Goal: Information Seeking & Learning: Learn about a topic

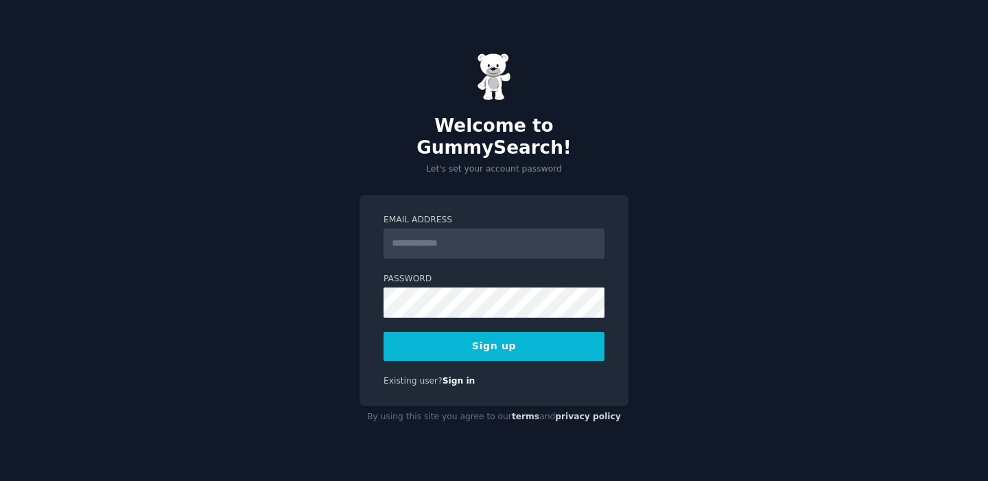
click at [415, 229] on input "Email Address" at bounding box center [494, 244] width 221 height 30
type input "**********"
click at [539, 338] on button "Sign up" at bounding box center [494, 346] width 221 height 29
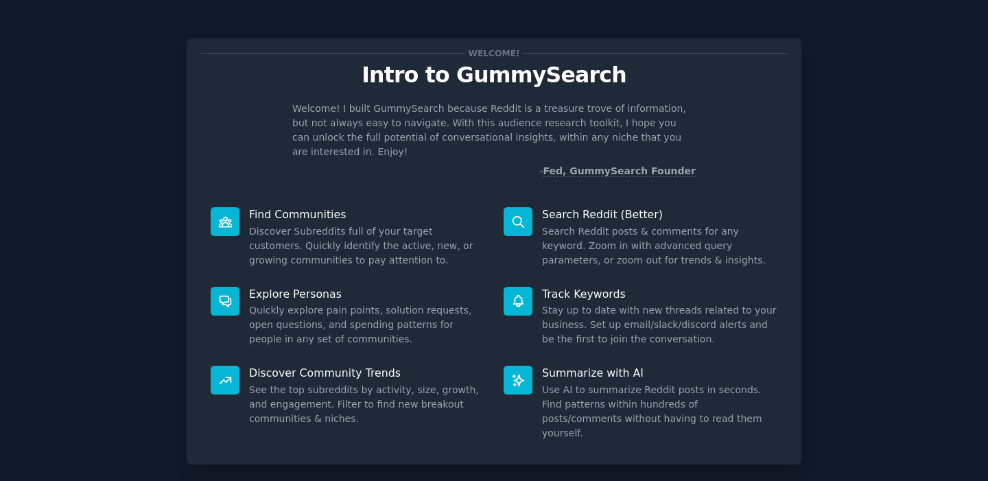
scroll to position [56, 0]
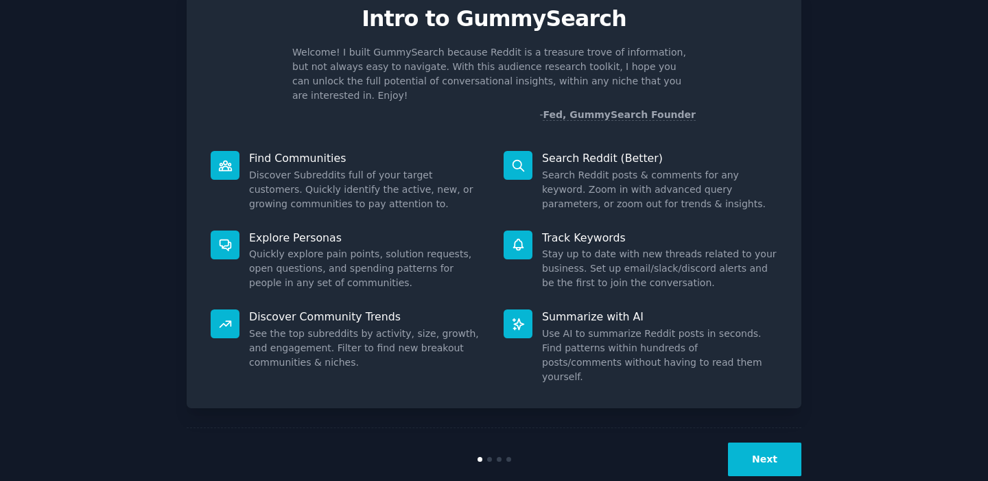
click at [762, 443] on button "Next" at bounding box center [764, 460] width 73 height 34
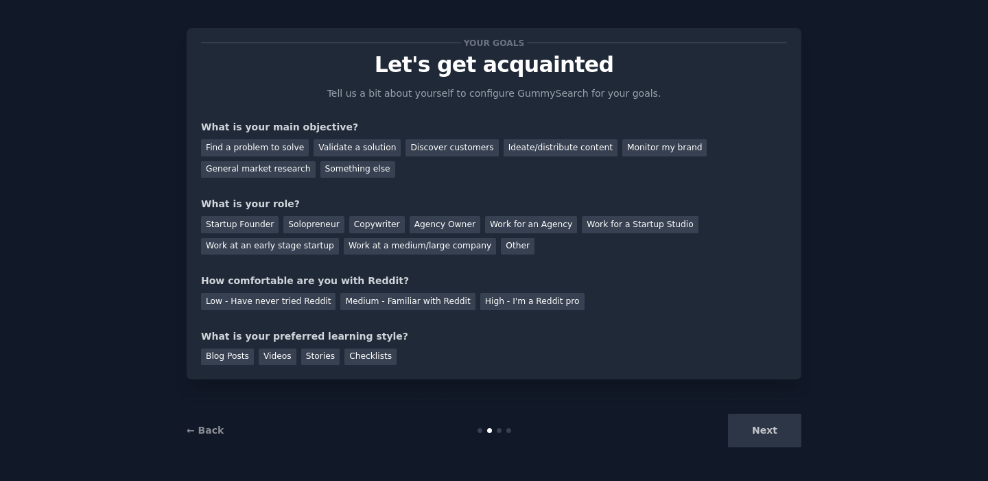
click at [762, 438] on div "Next" at bounding box center [698, 431] width 205 height 34
click at [769, 427] on div "Next" at bounding box center [698, 431] width 205 height 34
click at [867, 373] on div "Your goals Let's get acquainted Tell us a bit about yourself to configure Gummy…" at bounding box center [494, 235] width 950 height 453
click at [773, 432] on div "Next" at bounding box center [698, 431] width 205 height 34
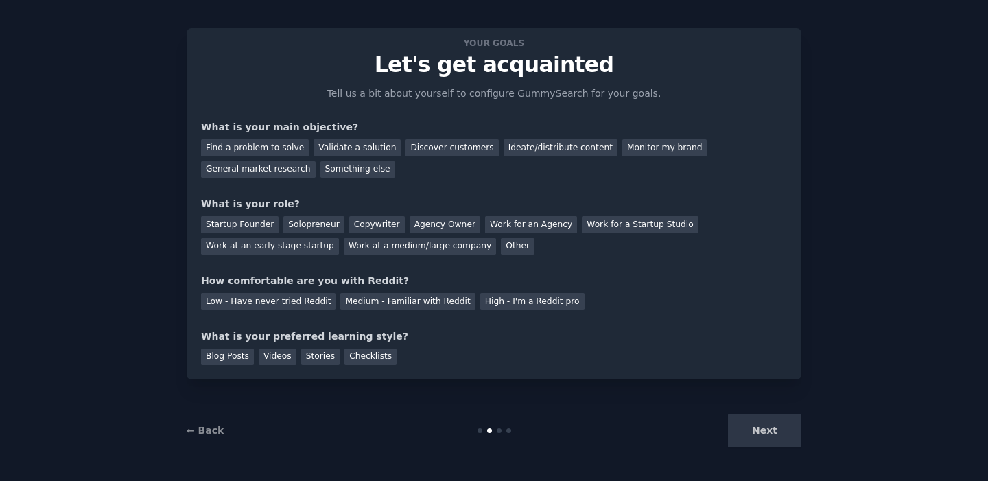
scroll to position [0, 0]
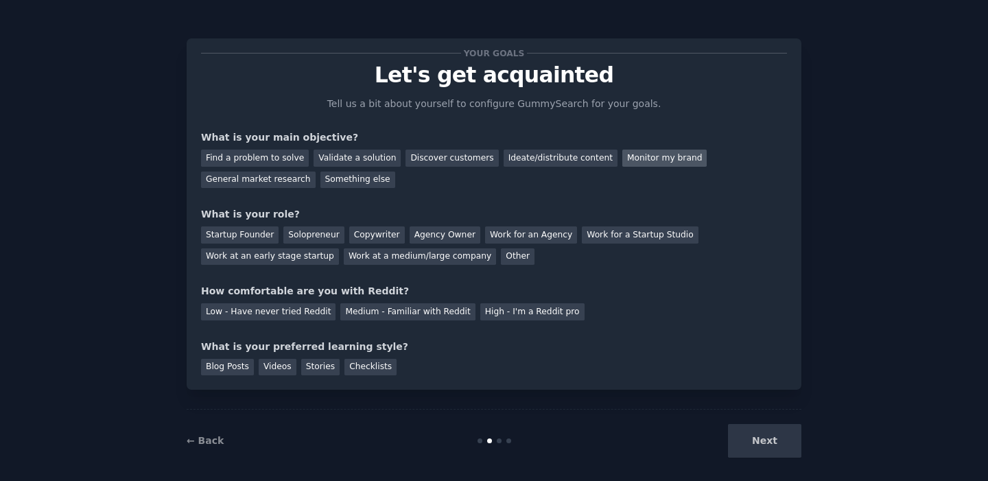
click at [622, 157] on div "Monitor my brand" at bounding box center [664, 158] width 84 height 17
click at [248, 176] on div "General market research" at bounding box center [258, 180] width 115 height 17
click at [253, 242] on div "Startup Founder" at bounding box center [240, 234] width 78 height 17
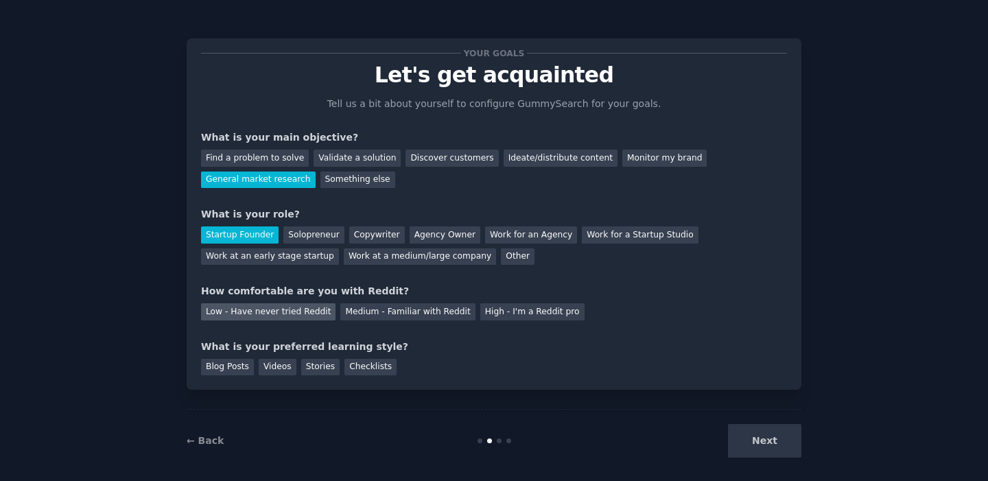
click at [268, 312] on div "Low - Have never tried Reddit" at bounding box center [268, 311] width 135 height 17
click at [210, 372] on div "Blog Posts" at bounding box center [227, 367] width 53 height 17
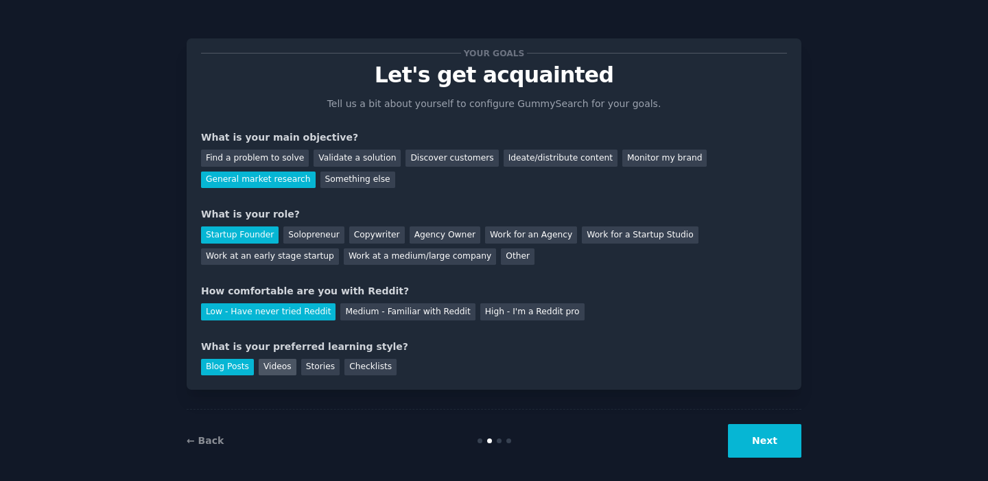
click at [271, 365] on div "Videos" at bounding box center [278, 367] width 38 height 17
click at [316, 366] on div "Stories" at bounding box center [320, 367] width 38 height 17
click at [369, 369] on div "Checklists" at bounding box center [371, 367] width 52 height 17
click at [221, 360] on div "Blog Posts" at bounding box center [227, 367] width 53 height 17
click at [767, 457] on button "Next" at bounding box center [764, 441] width 73 height 34
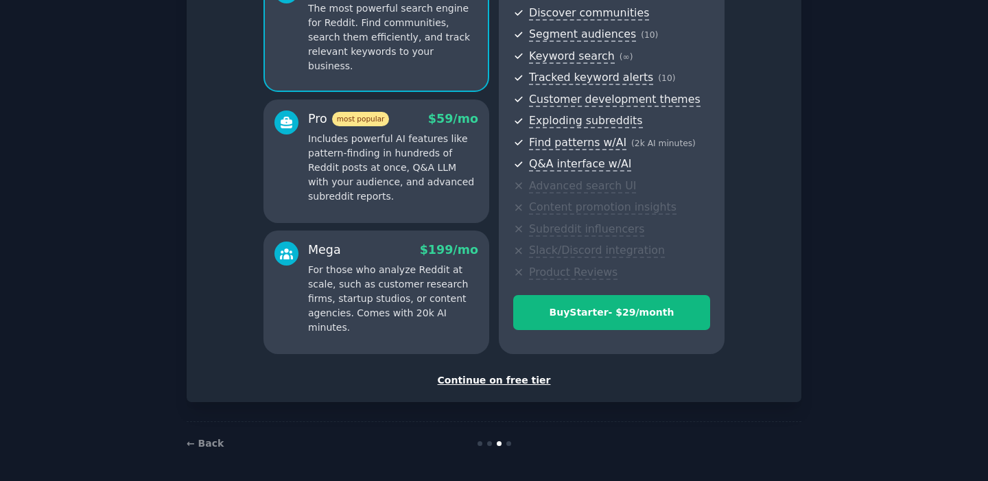
scroll to position [155, 0]
click at [487, 382] on div "Continue on free tier" at bounding box center [494, 380] width 586 height 14
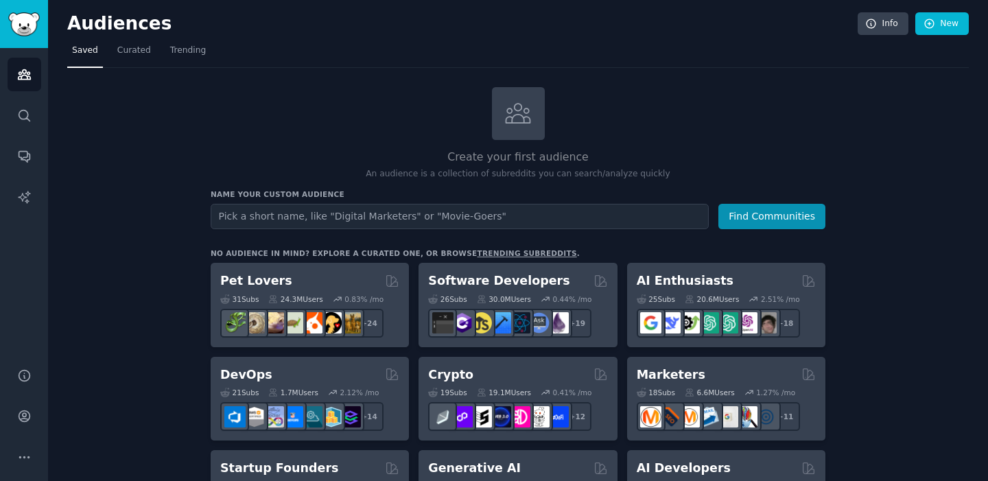
click at [298, 218] on input "text" at bounding box center [460, 216] width 498 height 25
type input "energy drink in [GEOGRAPHIC_DATA]"
click at [766, 215] on button "Find Communities" at bounding box center [772, 216] width 107 height 25
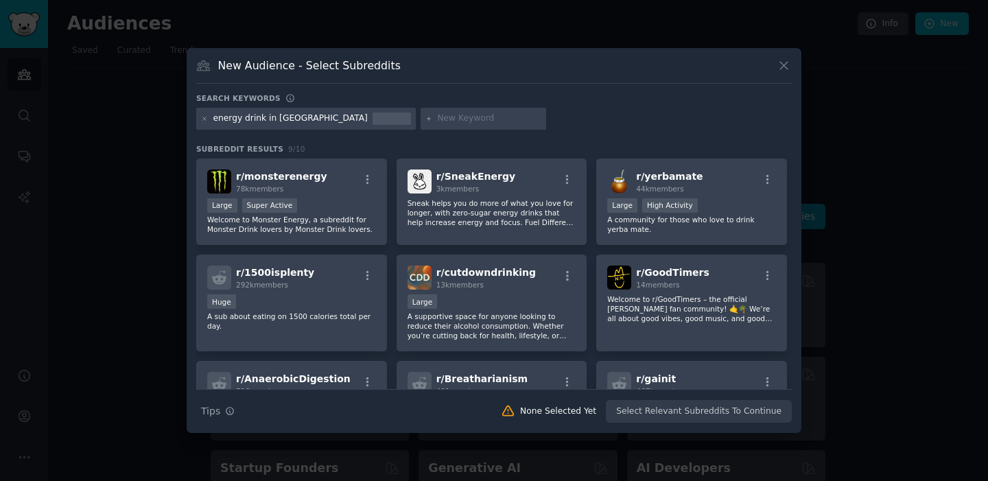
click at [437, 119] on input "text" at bounding box center [489, 119] width 104 height 12
type input "hellenergy"
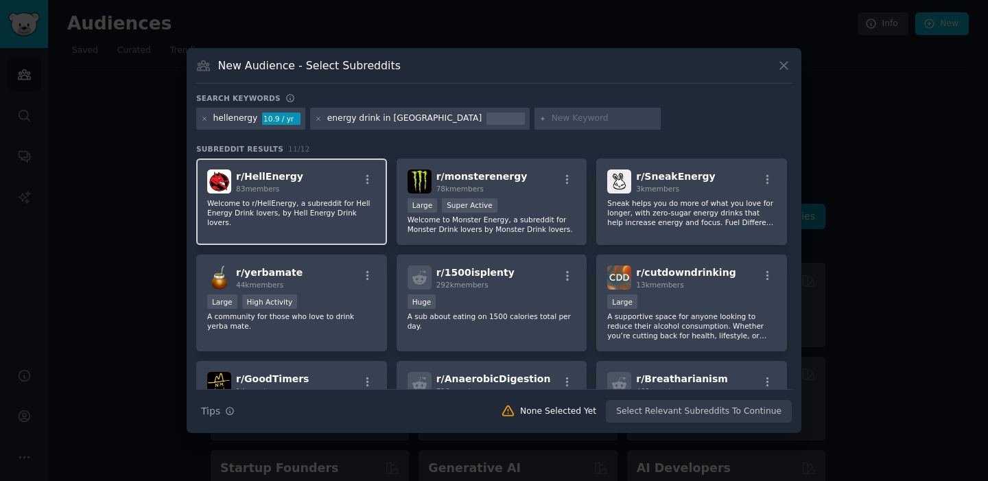
click at [305, 185] on div "r/ HellEnergy 83 members" at bounding box center [291, 182] width 169 height 24
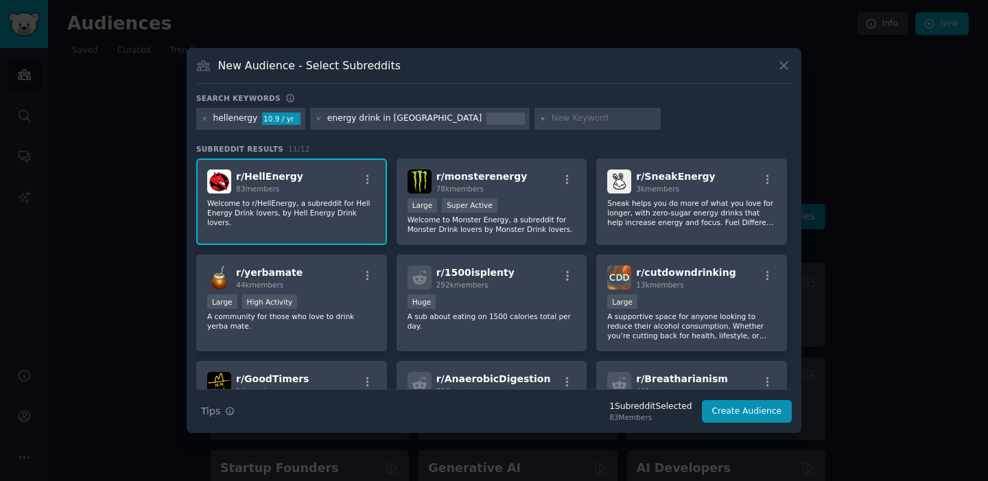
click at [271, 178] on span "r/ HellEnergy" at bounding box center [269, 176] width 67 height 11
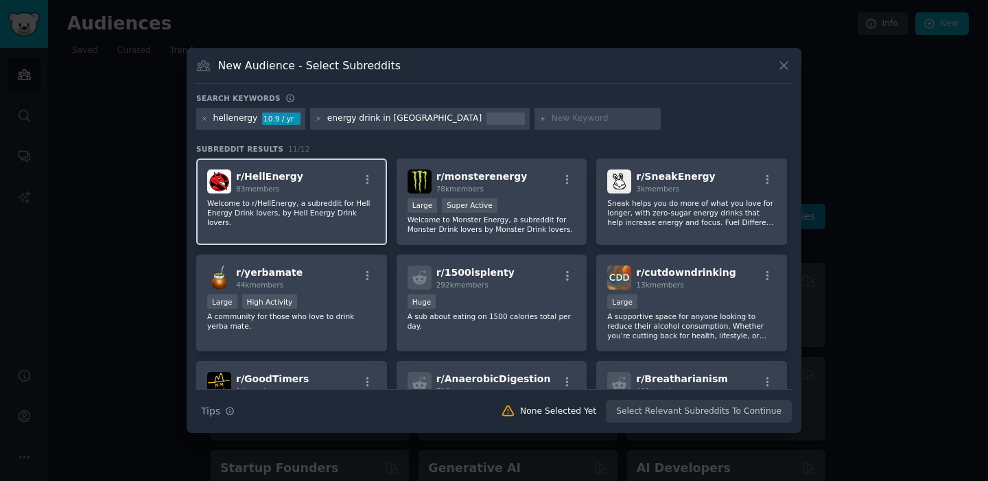
click at [263, 189] on span "83 members" at bounding box center [257, 189] width 43 height 8
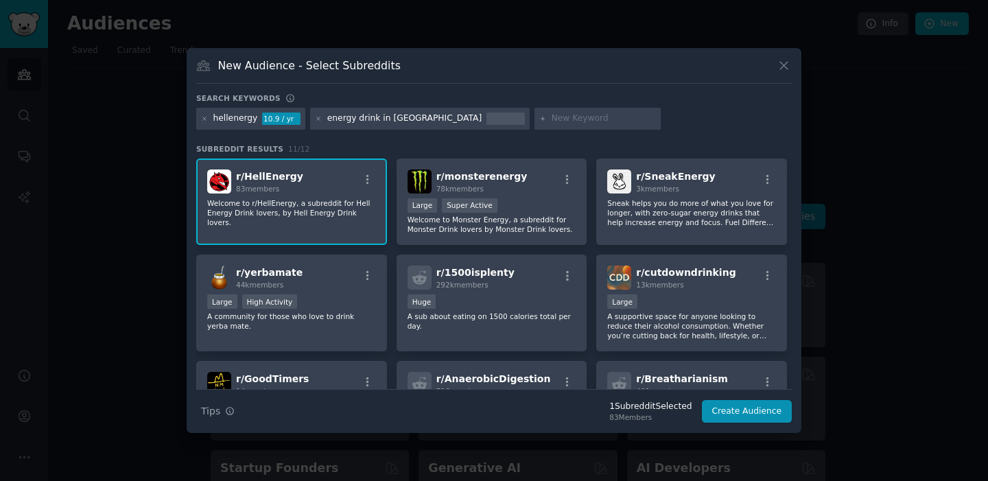
click at [263, 189] on span "83 members" at bounding box center [257, 189] width 43 height 8
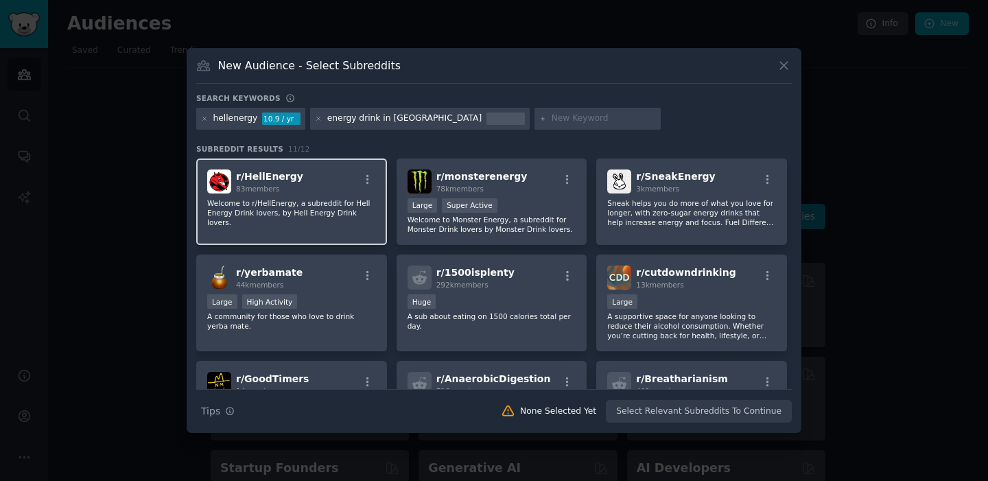
click at [263, 189] on span "83 members" at bounding box center [257, 189] width 43 height 8
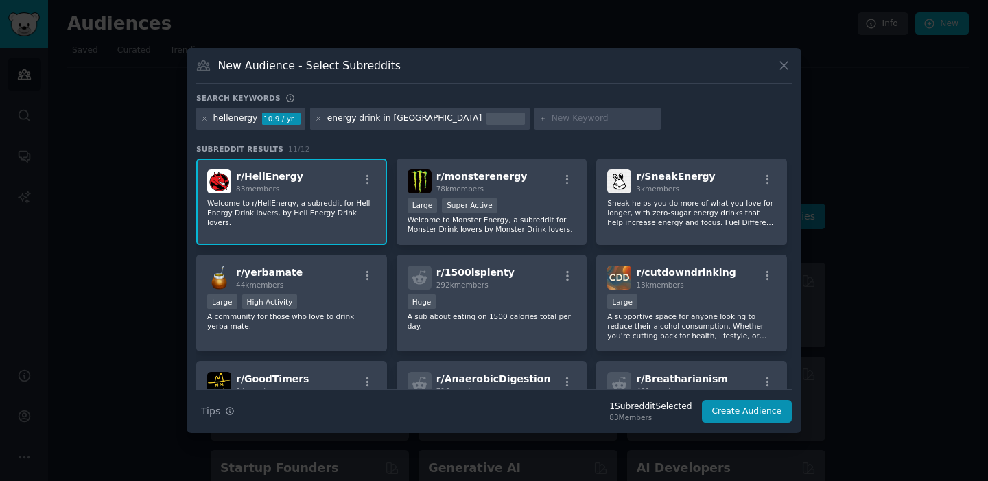
click at [272, 172] on span "r/ HellEnergy" at bounding box center [269, 176] width 67 height 11
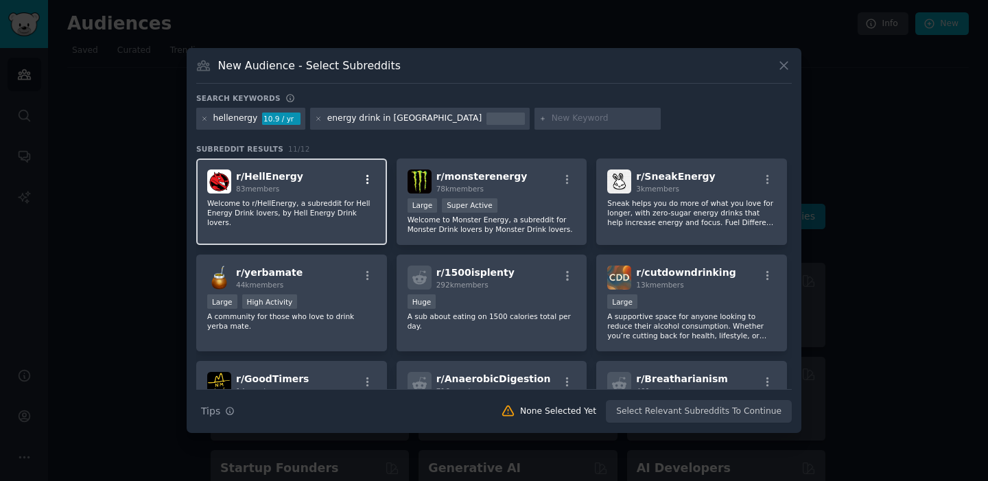
click at [366, 177] on icon "button" at bounding box center [368, 180] width 12 height 12
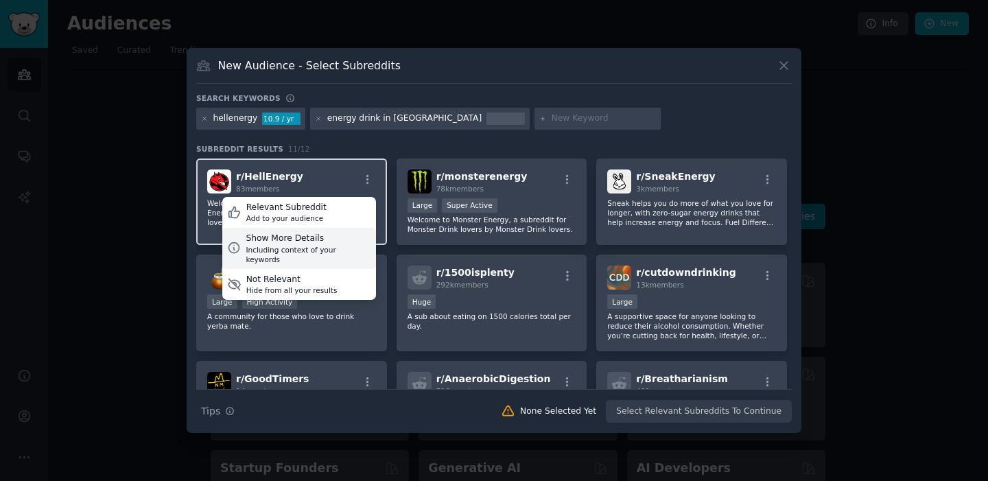
click at [327, 241] on div "Show More Details" at bounding box center [308, 239] width 125 height 12
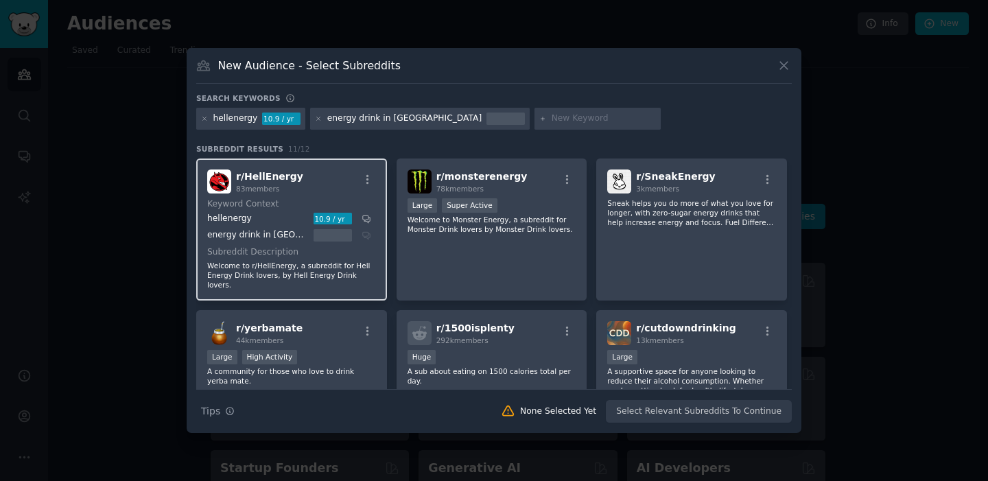
click at [275, 266] on p "Welcome to r/HellEnergy, a subreddit for Hell Energy Drink lovers, by Hell Ener…" at bounding box center [291, 275] width 169 height 29
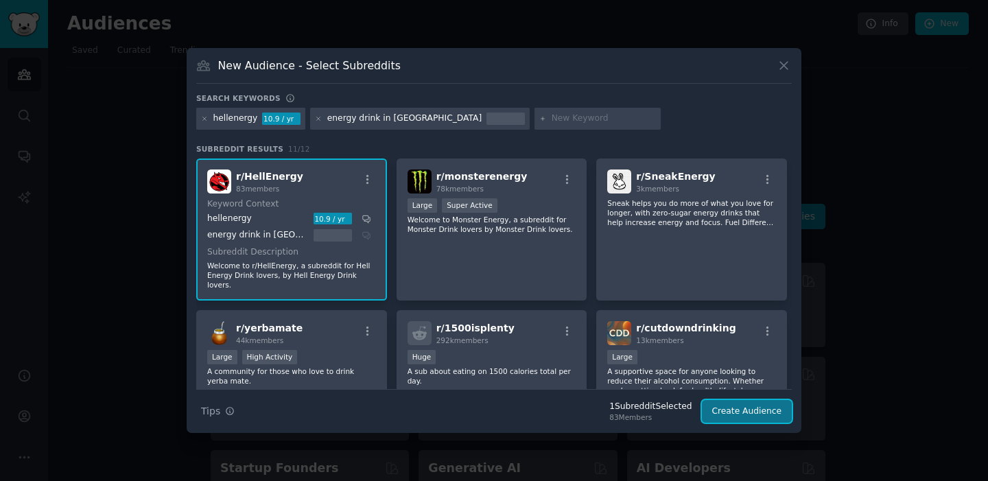
click at [729, 415] on button "Create Audience" at bounding box center [747, 411] width 91 height 23
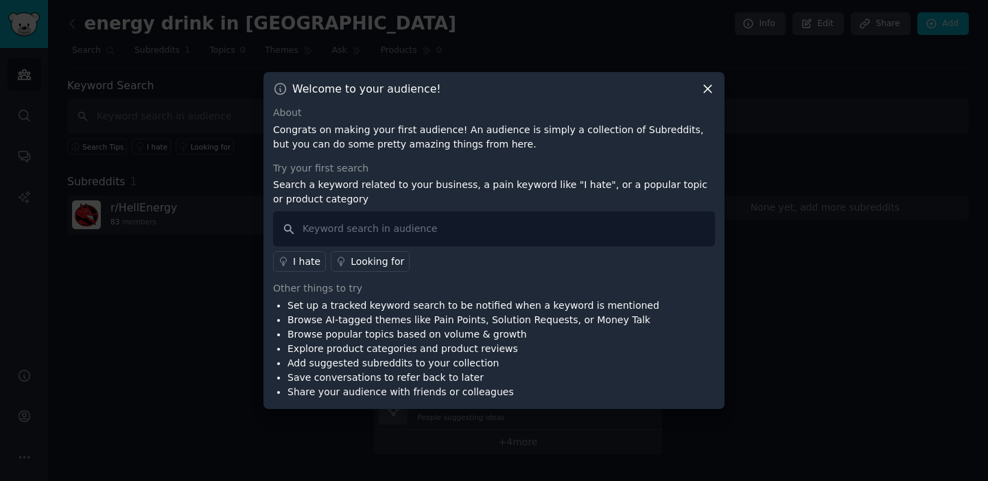
click at [710, 91] on icon at bounding box center [708, 90] width 8 height 8
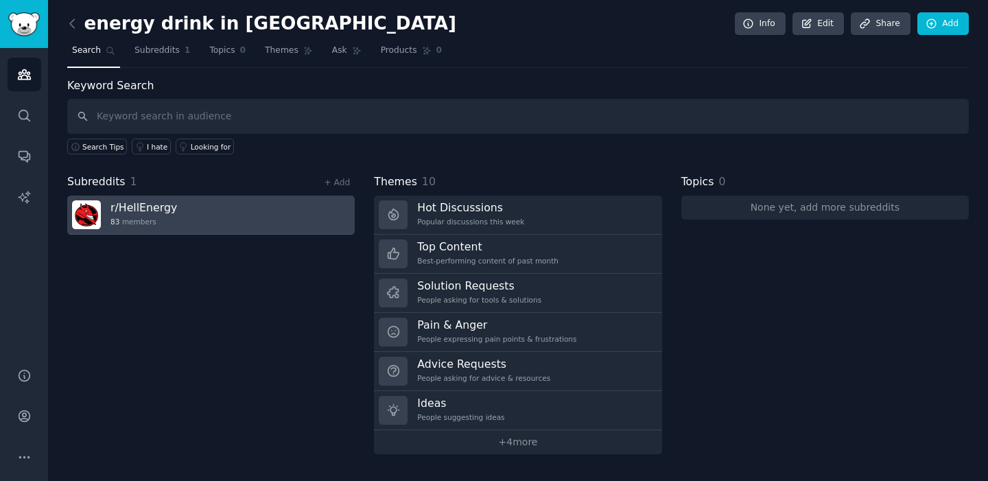
click at [226, 220] on link "r/ HellEnergy 83 members" at bounding box center [211, 215] width 288 height 39
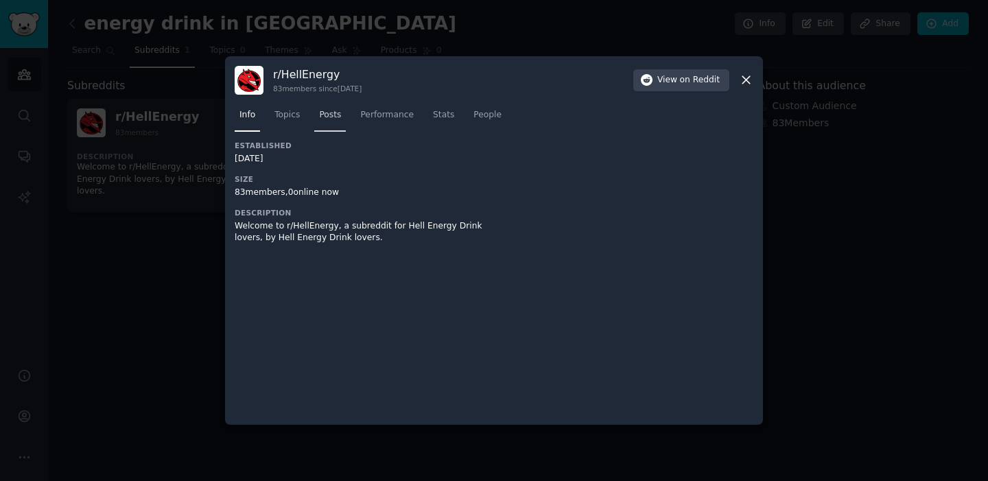
click at [329, 115] on span "Posts" at bounding box center [330, 115] width 22 height 12
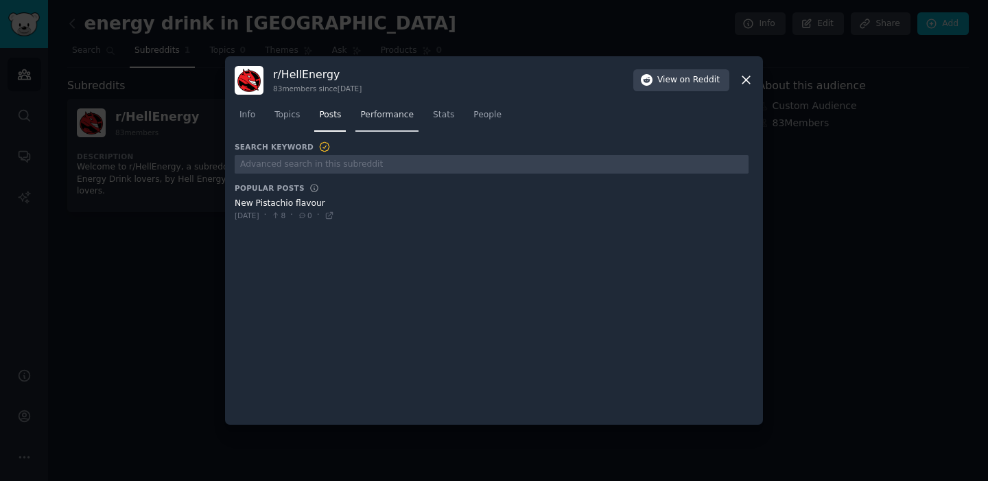
click at [388, 115] on span "Performance" at bounding box center [387, 115] width 54 height 12
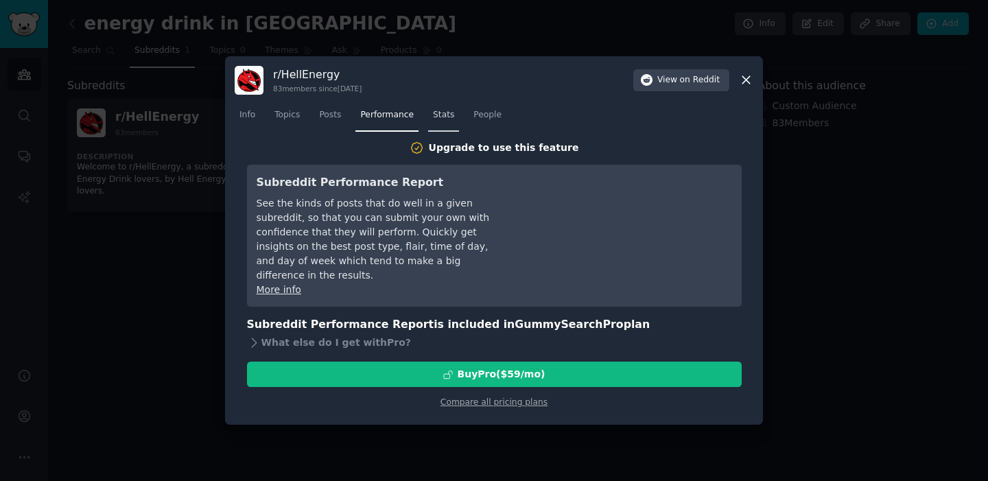
click at [442, 121] on link "Stats" at bounding box center [443, 118] width 31 height 28
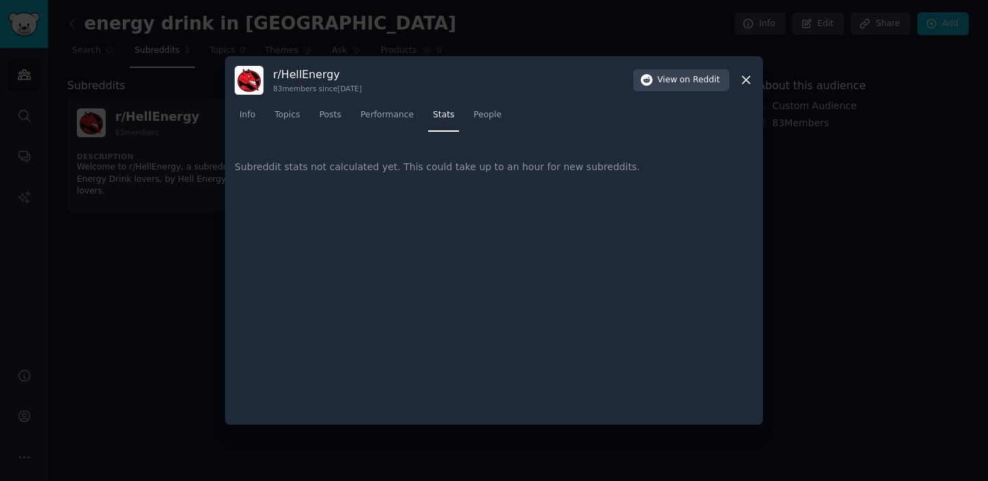
click at [752, 82] on icon at bounding box center [746, 80] width 14 height 14
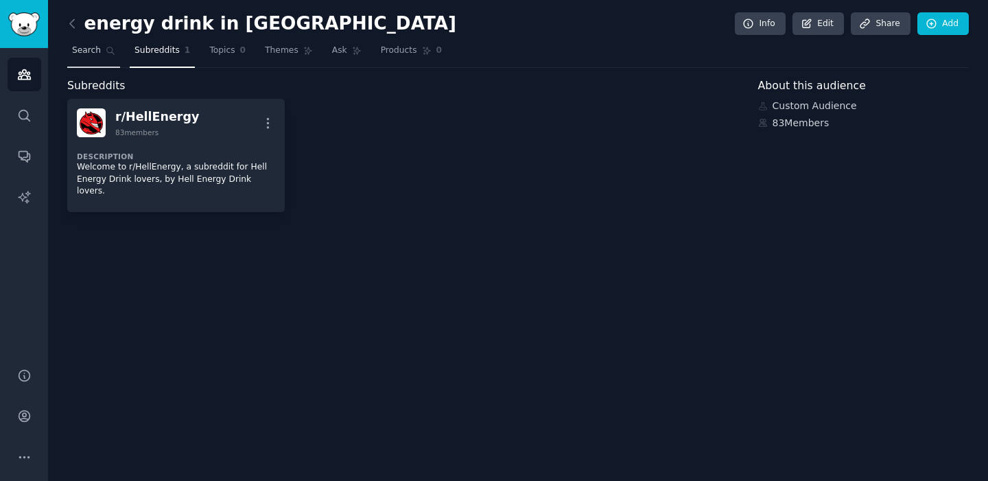
click at [93, 47] on span "Search" at bounding box center [86, 51] width 29 height 12
